Goal: Task Accomplishment & Management: Complete application form

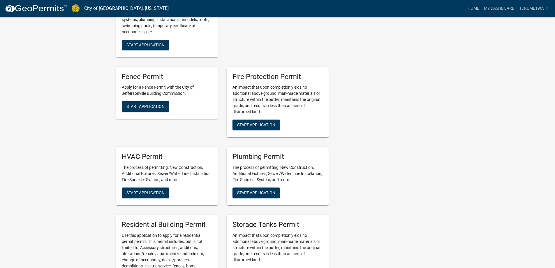
scroll to position [320, 0]
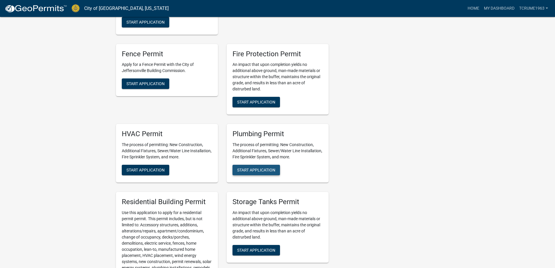
click at [256, 167] on span "Start Application" at bounding box center [256, 169] width 38 height 5
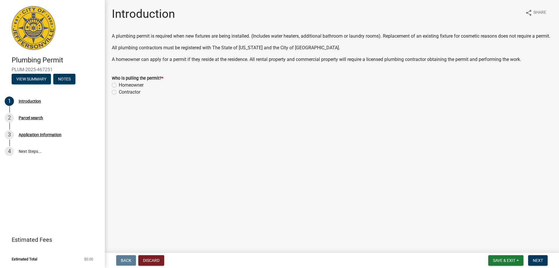
click at [117, 96] on div "Contractor" at bounding box center [332, 92] width 440 height 7
click at [119, 96] on label "Contractor" at bounding box center [130, 92] width 22 height 7
click at [119, 92] on input "Contractor" at bounding box center [121, 91] width 4 height 4
radio input "true"
click at [539, 259] on span "Next" at bounding box center [538, 260] width 10 height 5
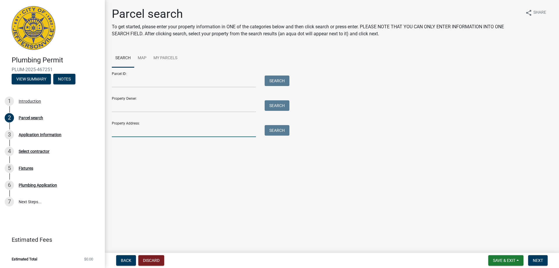
click at [172, 130] on input "Property Address:" at bounding box center [184, 131] width 144 height 12
paste input "[STREET_ADDRESS]"
type input "[STREET_ADDRESS]"
click at [271, 131] on button "Search" at bounding box center [277, 130] width 25 height 10
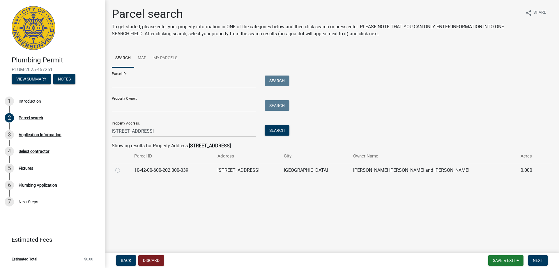
click at [115, 170] on td at bounding box center [121, 170] width 19 height 14
click at [536, 258] on span "Next" at bounding box center [538, 260] width 10 height 5
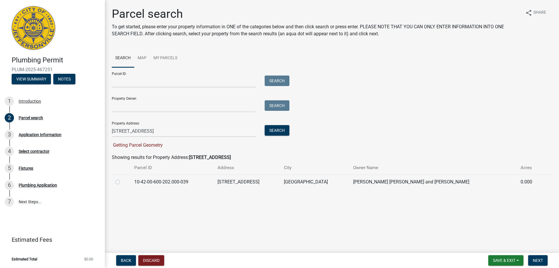
click at [122, 178] on label at bounding box center [122, 178] width 0 height 0
click at [122, 181] on input "radio" at bounding box center [124, 180] width 4 height 4
radio input "true"
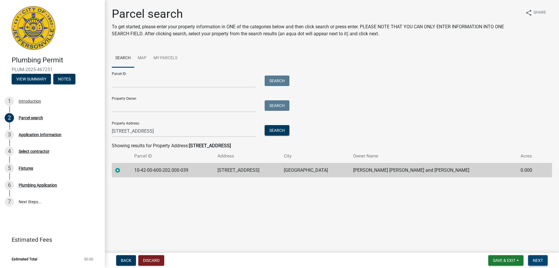
click at [536, 258] on span "Next" at bounding box center [538, 260] width 10 height 5
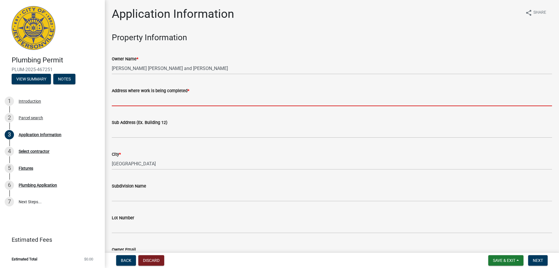
click at [182, 101] on input "Address where work is being completed *" at bounding box center [332, 100] width 440 height 12
paste input "[STREET_ADDRESS]"
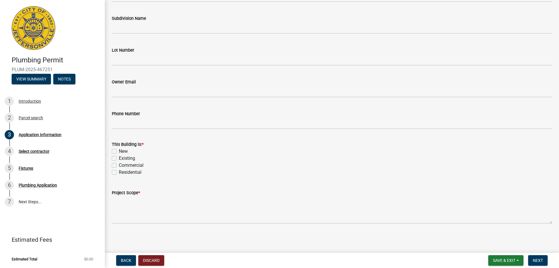
scroll to position [168, 0]
type input "[STREET_ADDRESS]"
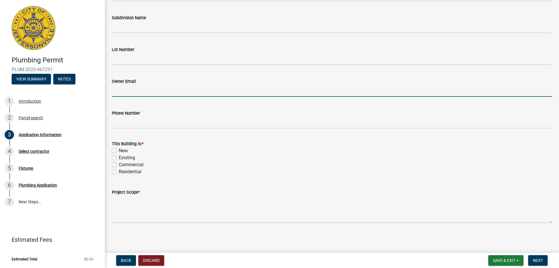
click at [137, 92] on input "Owner Email" at bounding box center [332, 91] width 440 height 12
paste input "mathies96 @ [DOMAIN_NAME]"
type input "[EMAIL_ADDRESS][DOMAIN_NAME]"
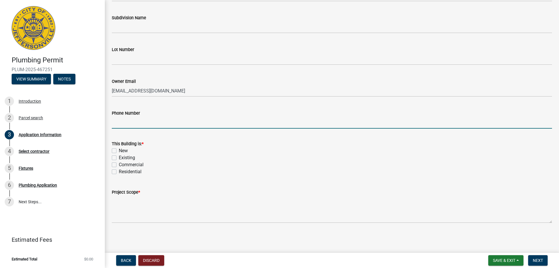
paste input "[PHONE_NUMBER]"
type input "[PHONE_NUMBER]"
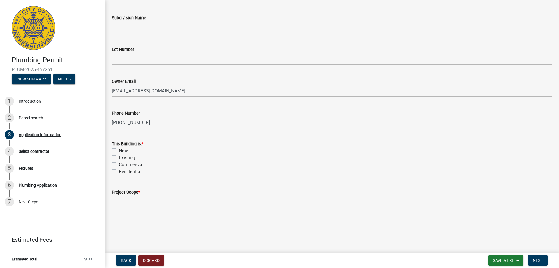
click at [119, 158] on label "Existing" at bounding box center [127, 157] width 16 height 7
click at [119, 158] on input "Existing" at bounding box center [121, 156] width 4 height 4
checkbox input "true"
checkbox input "false"
checkbox input "true"
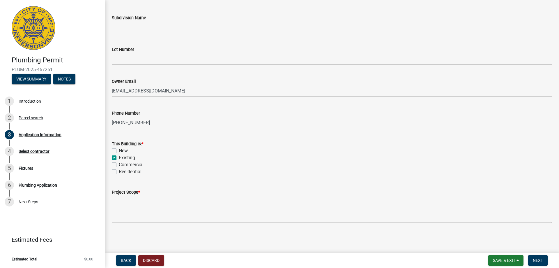
checkbox input "false"
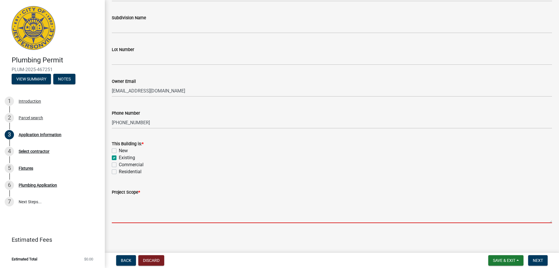
click at [128, 206] on textarea "Project Scope *" at bounding box center [332, 208] width 440 height 27
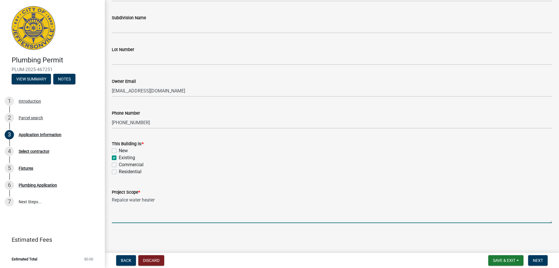
click at [121, 198] on textarea "Repalce water heater" at bounding box center [332, 208] width 440 height 27
type textarea "Replace water heater"
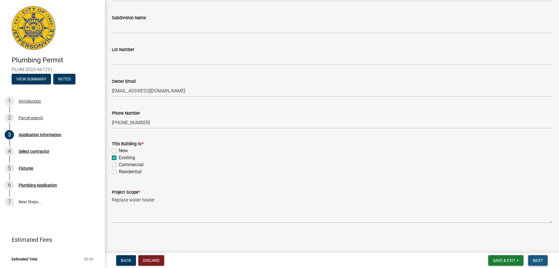
click at [541, 261] on span "Next" at bounding box center [538, 260] width 10 height 5
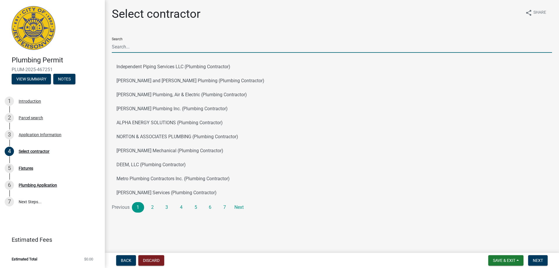
click at [141, 48] on input "Search" at bounding box center [332, 47] width 440 height 12
type input "[PERSON_NAME]"
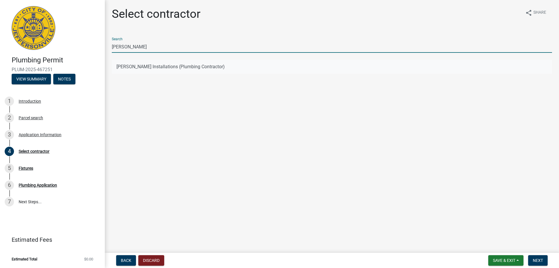
click at [162, 65] on button "[PERSON_NAME] Installations (Plumbing Contractor)" at bounding box center [332, 67] width 440 height 14
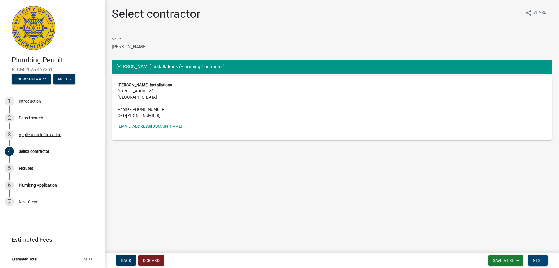
click at [543, 259] on span "Next" at bounding box center [538, 260] width 10 height 5
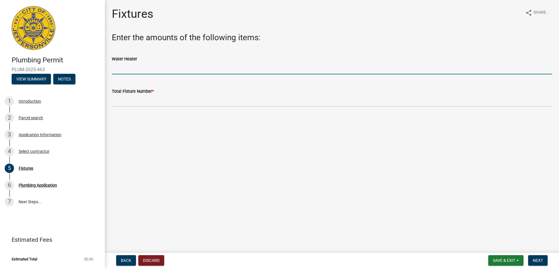
click at [155, 70] on input "text" at bounding box center [332, 68] width 440 height 12
type input "1"
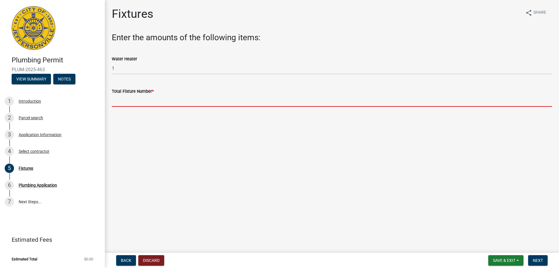
click at [146, 102] on input "text" at bounding box center [332, 101] width 440 height 12
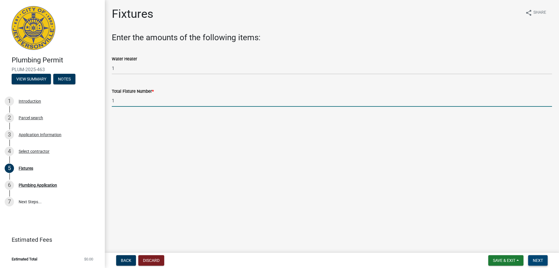
type input "1"
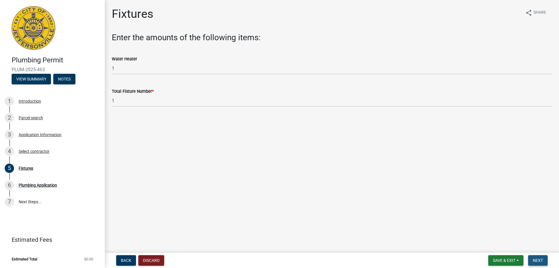
click at [539, 258] on span "Next" at bounding box center [538, 260] width 10 height 5
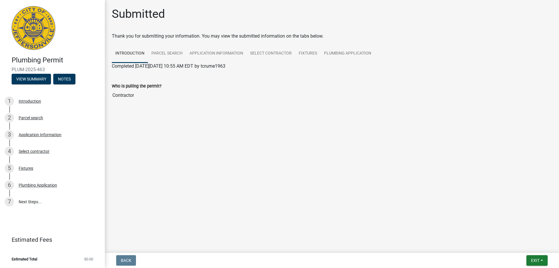
drag, startPoint x: 12, startPoint y: 68, endPoint x: 45, endPoint y: 70, distance: 33.6
click at [45, 70] on span "PLUM-2025-463" at bounding box center [53, 70] width 82 height 6
copy span "PLUM-2025-463"
click at [340, 52] on link "Plumbing Application" at bounding box center [348, 53] width 54 height 19
click at [132, 73] on link "Plumbing Application" at bounding box center [134, 73] width 44 height 6
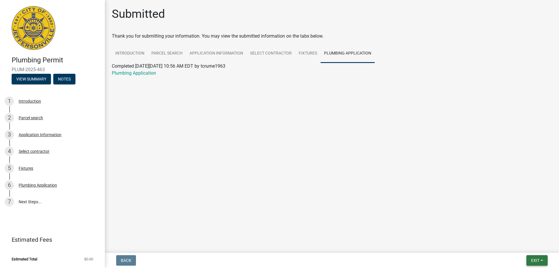
click at [543, 259] on button "Exit" at bounding box center [536, 260] width 21 height 10
click at [521, 246] on button "Save & Exit" at bounding box center [524, 245] width 47 height 14
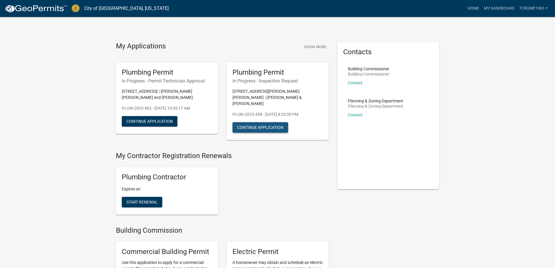
click at [266, 122] on button "Continue Application" at bounding box center [260, 127] width 56 height 10
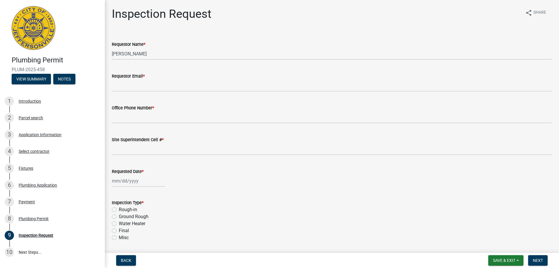
drag, startPoint x: 12, startPoint y: 69, endPoint x: 44, endPoint y: 68, distance: 31.8
click at [44, 68] on span "PLUM-2025-458" at bounding box center [53, 70] width 82 height 6
copy span "PLUM-2025-458"
click at [41, 221] on div "8 Plumbing Permit" at bounding box center [50, 218] width 91 height 9
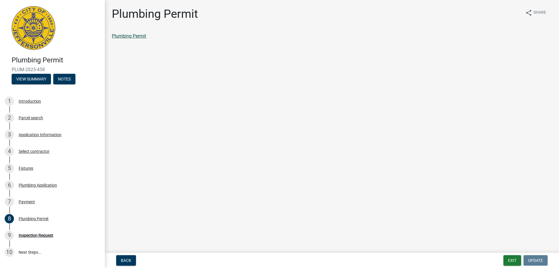
click at [123, 36] on link "Plumbing Permit" at bounding box center [129, 36] width 34 height 6
